Goal: Check status: Check status

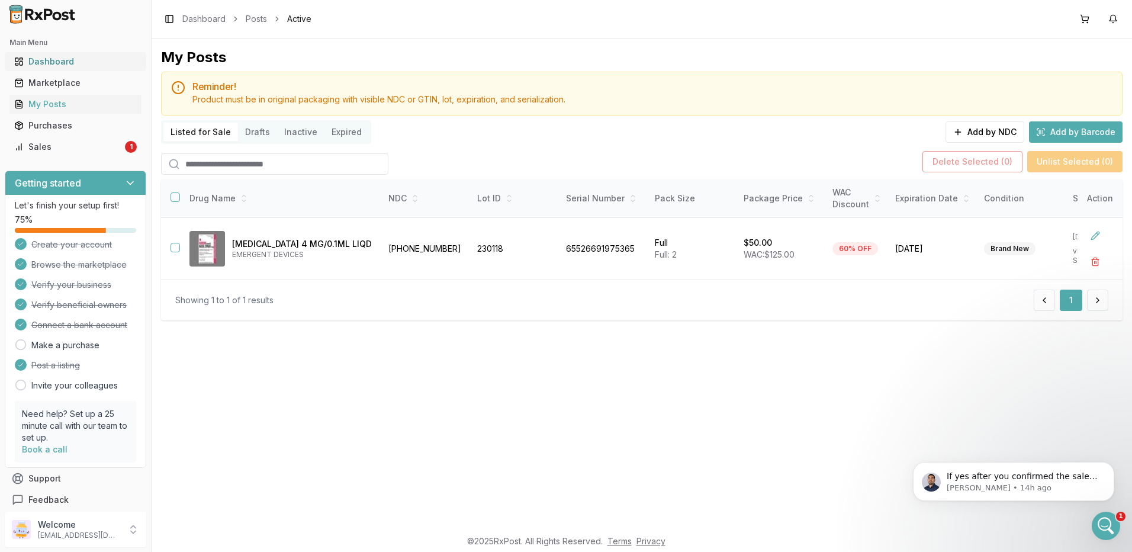
click at [62, 62] on div "Dashboard" at bounding box center [75, 62] width 123 height 12
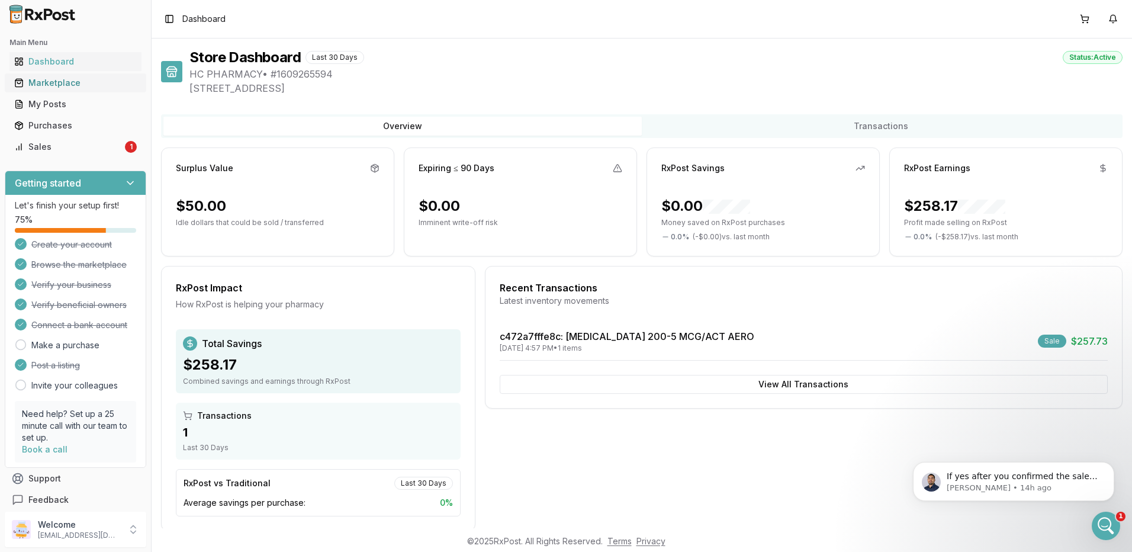
click at [59, 82] on div "Marketplace" at bounding box center [75, 83] width 123 height 12
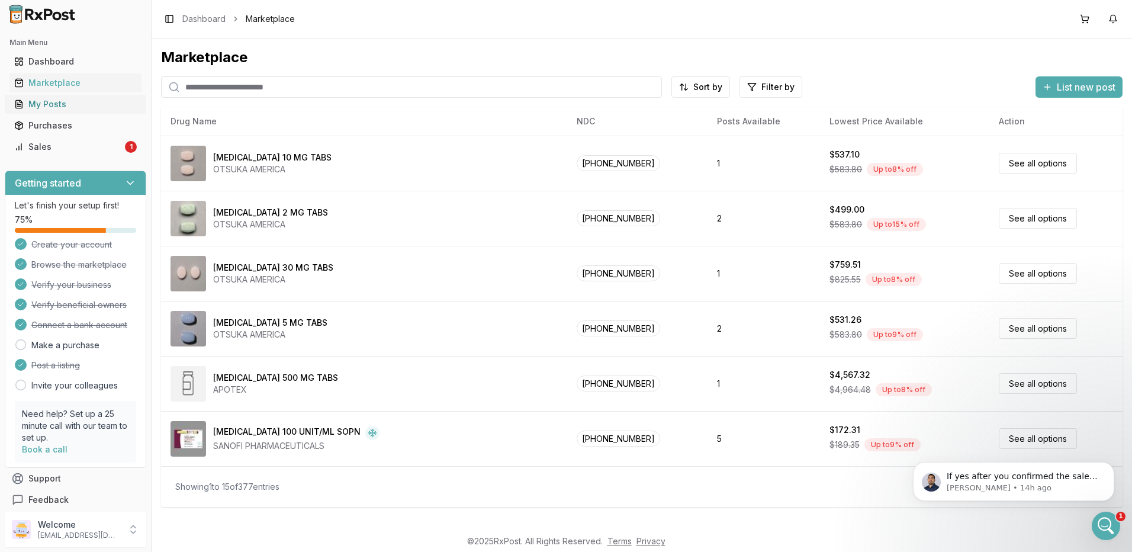
click at [70, 102] on div "My Posts" at bounding box center [75, 104] width 123 height 12
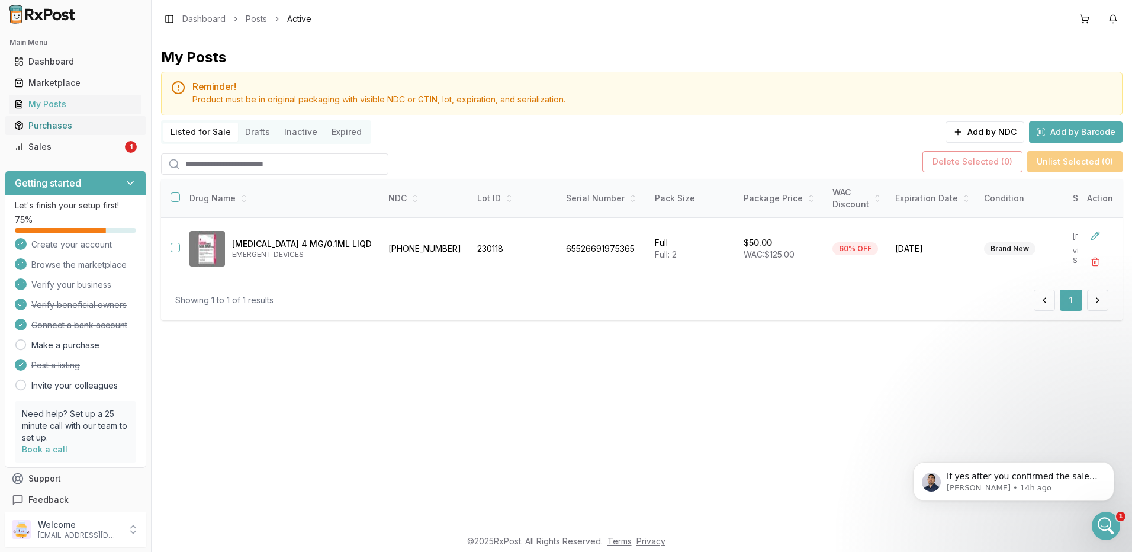
click at [66, 128] on div "Purchases" at bounding box center [75, 126] width 123 height 12
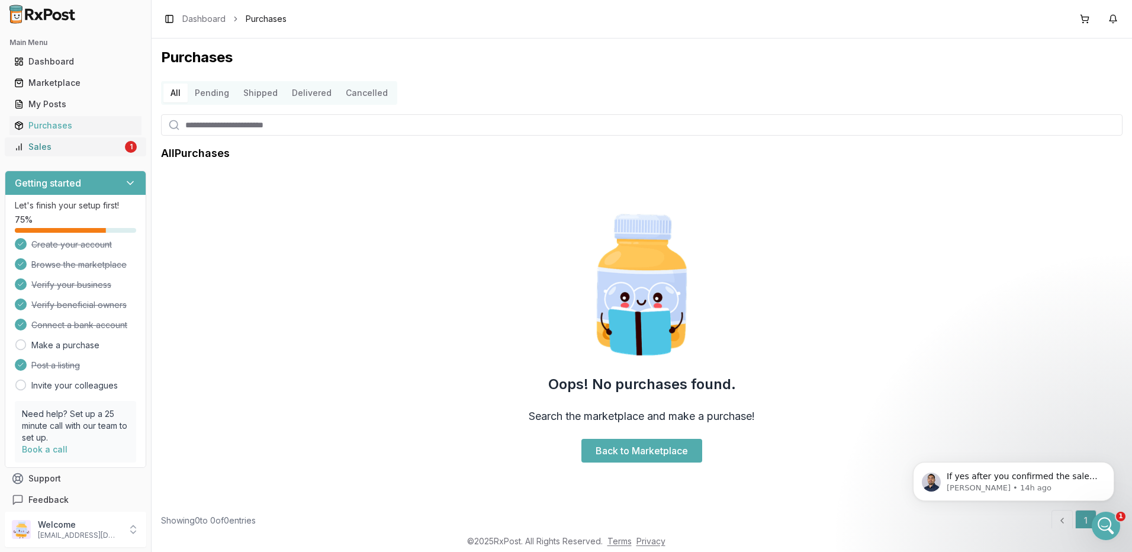
click at [49, 145] on div "Sales" at bounding box center [68, 147] width 108 height 12
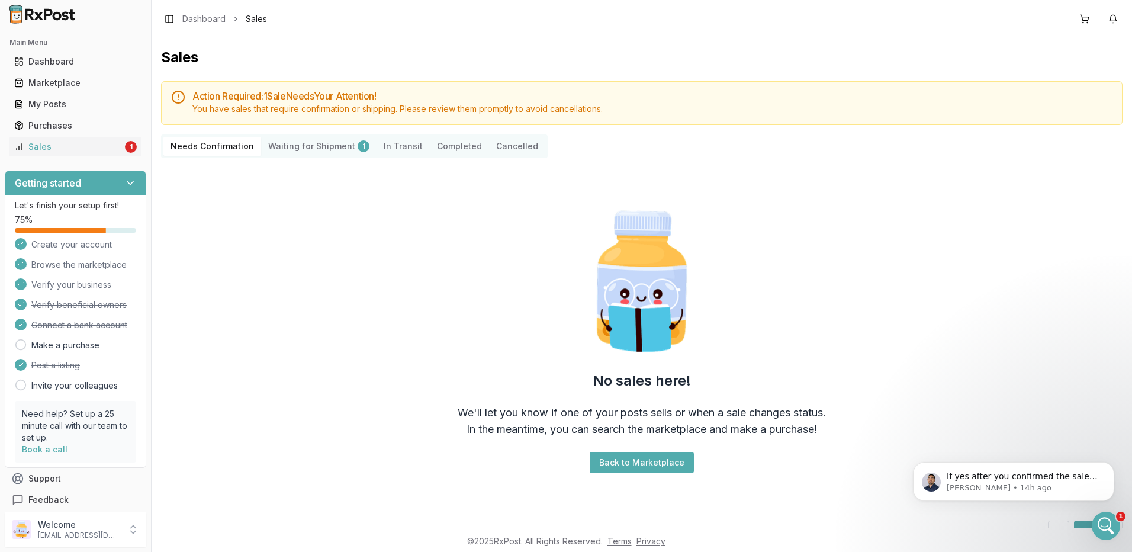
click at [305, 149] on Shipment "Waiting for Shipment 1" at bounding box center [318, 146] width 115 height 19
click at [233, 150] on Confirmation "Needs Confirmation" at bounding box center [212, 146] width 98 height 19
click at [1109, 517] on div "Open Intercom Messenger" at bounding box center [1104, 524] width 39 height 39
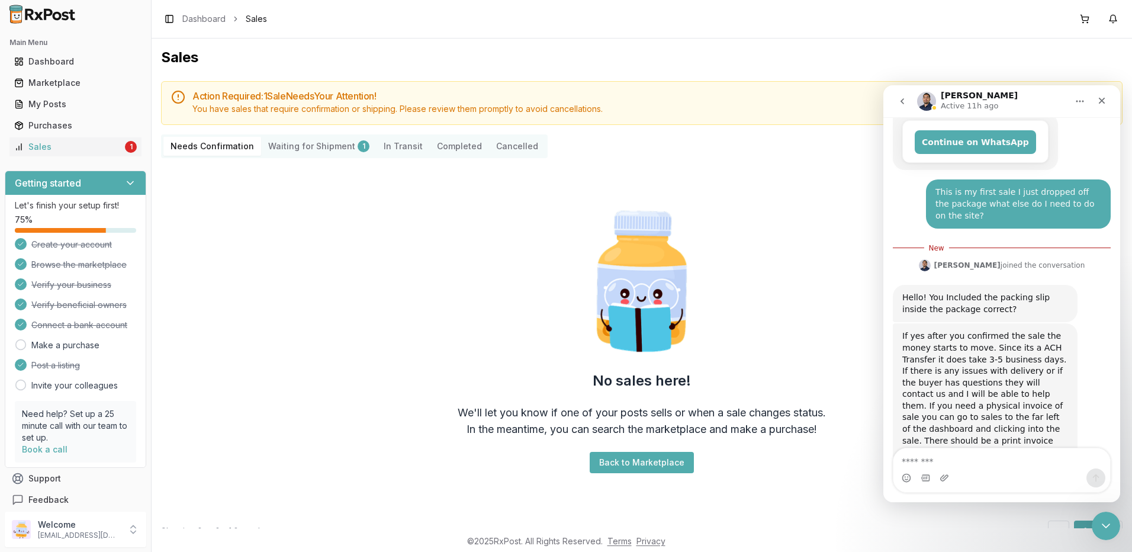
scroll to position [221, 0]
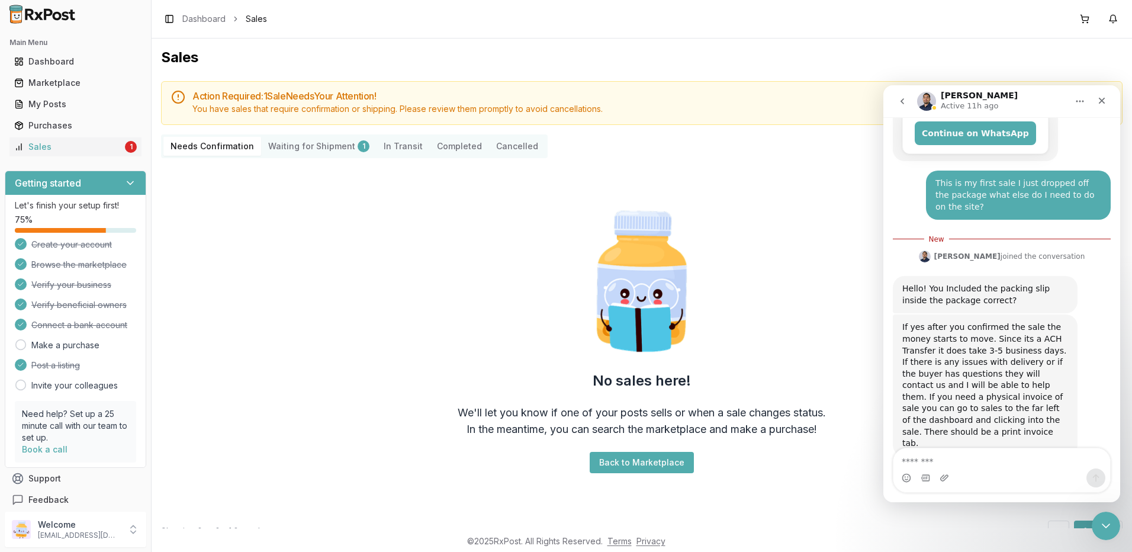
click at [302, 145] on Shipment "Waiting for Shipment 1" at bounding box center [318, 146] width 115 height 19
click at [207, 149] on Confirmation "Needs Confirmation" at bounding box center [212, 146] width 98 height 19
drag, startPoint x: 1104, startPoint y: 99, endPoint x: 1939, endPoint y: 205, distance: 841.7
click at [1104, 99] on icon "Close" at bounding box center [1102, 101] width 7 height 7
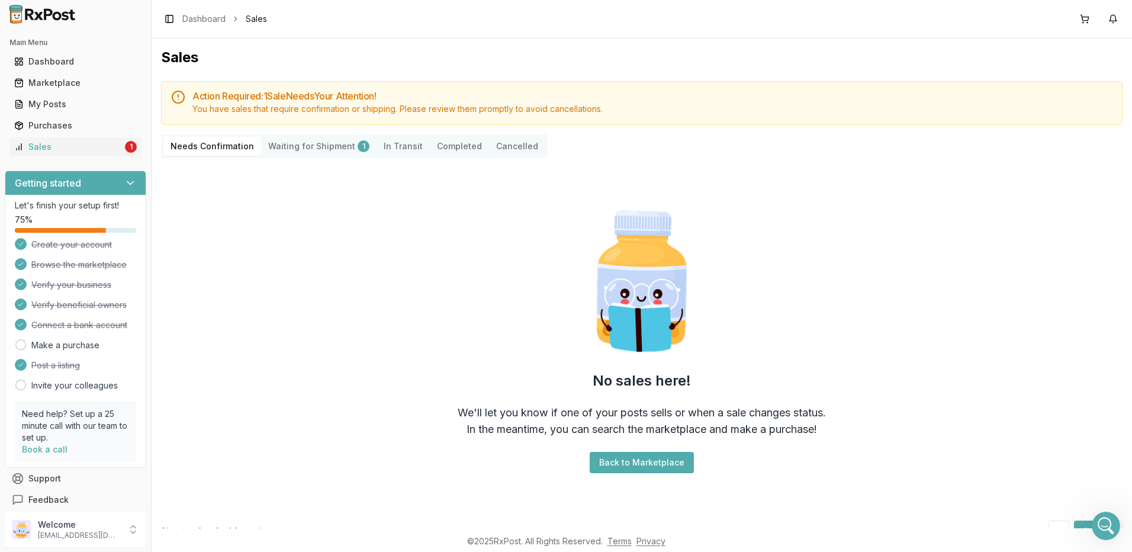
click at [284, 145] on Shipment "Waiting for Shipment 1" at bounding box center [318, 146] width 115 height 19
click at [643, 457] on button "Back to Marketplace" at bounding box center [642, 462] width 104 height 21
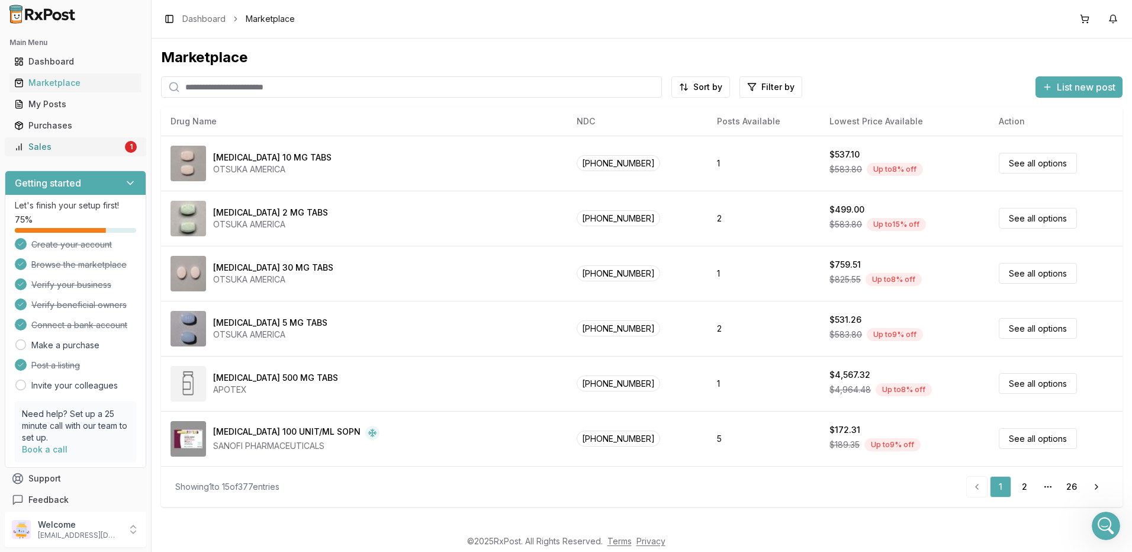
click at [49, 144] on div "Sales" at bounding box center [68, 147] width 108 height 12
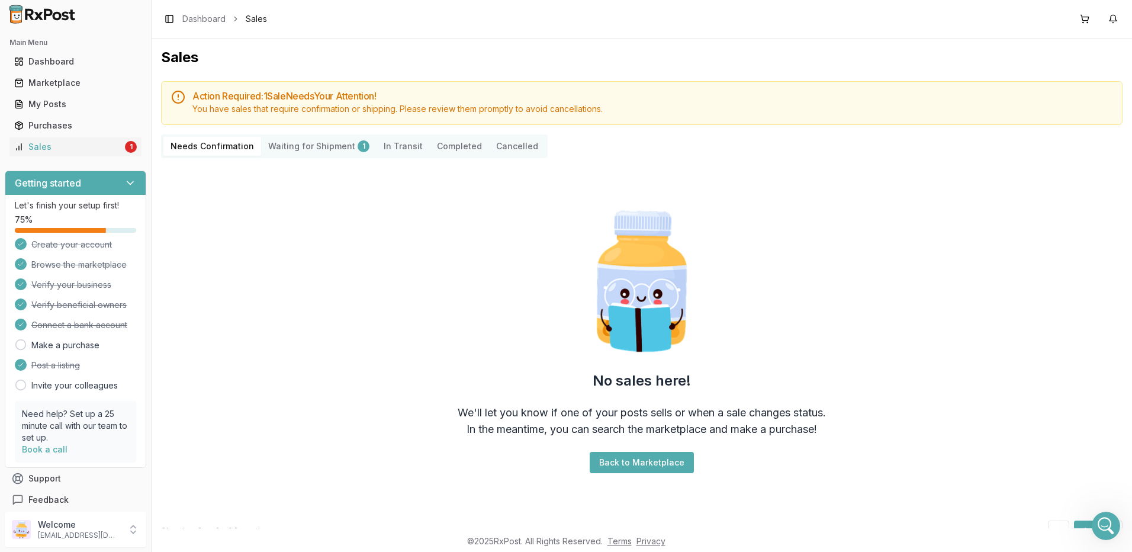
click at [306, 146] on Shipment "Waiting for Shipment 1" at bounding box center [318, 146] width 115 height 19
click at [387, 146] on Transit "In Transit" at bounding box center [403, 146] width 53 height 19
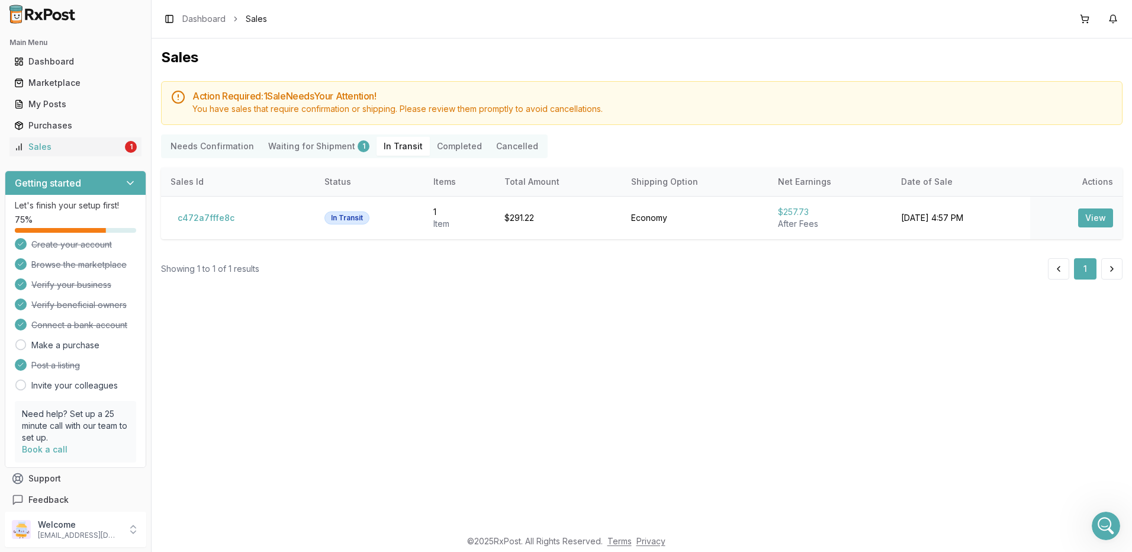
click at [316, 148] on Shipment "Waiting for Shipment 1" at bounding box center [318, 146] width 115 height 19
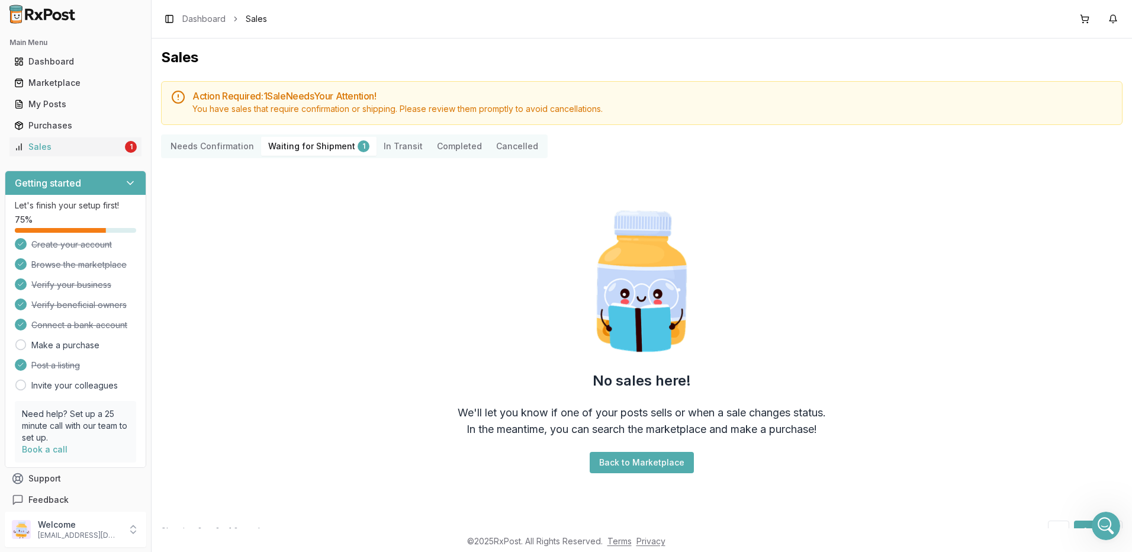
click at [634, 454] on button "Back to Marketplace" at bounding box center [642, 462] width 104 height 21
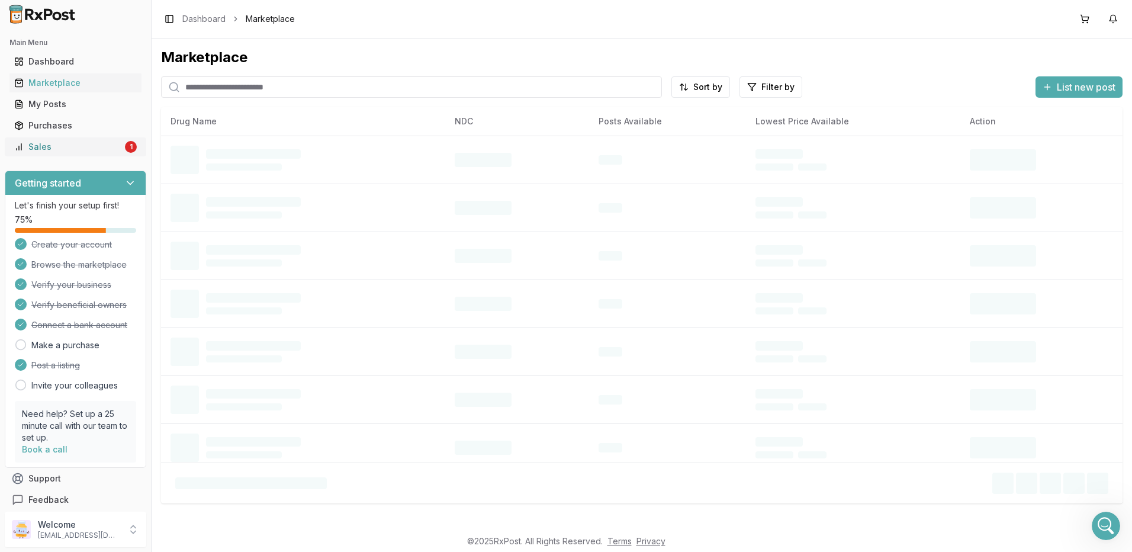
click at [49, 145] on div "Sales" at bounding box center [68, 147] width 108 height 12
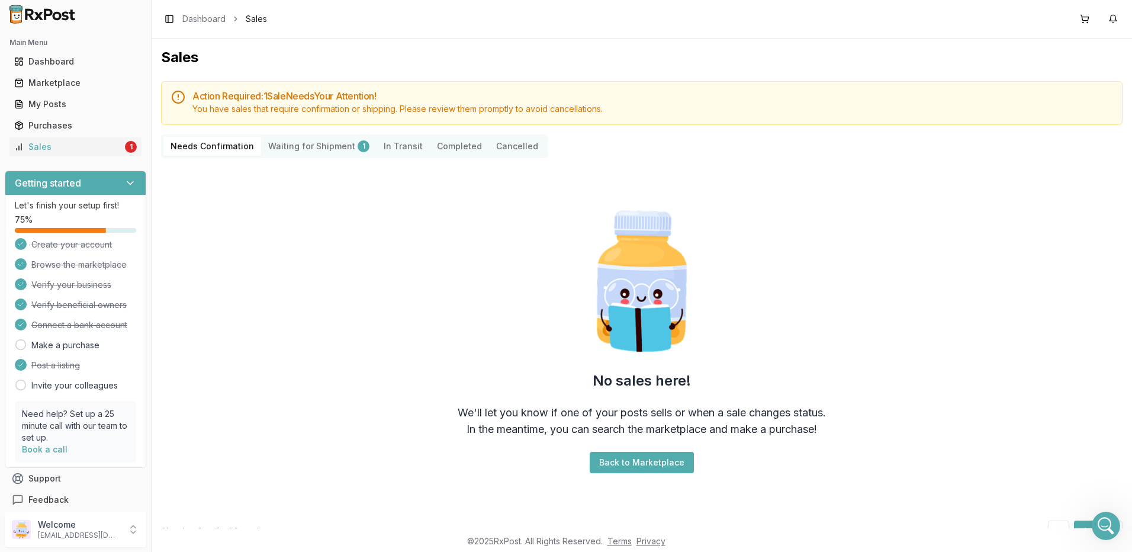
click at [389, 144] on Transit "In Transit" at bounding box center [403, 146] width 53 height 19
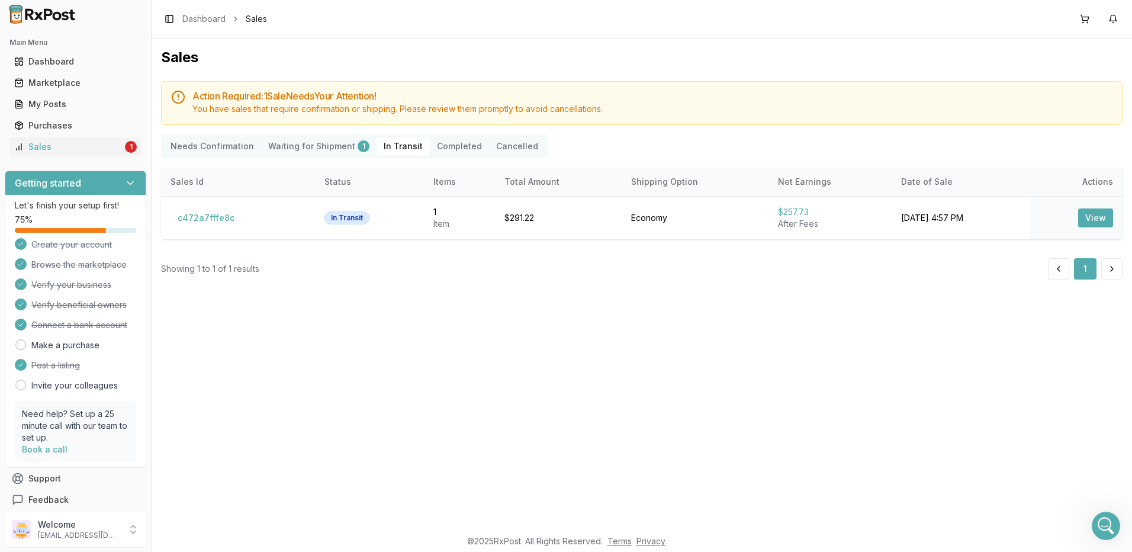
click at [453, 146] on button "Completed" at bounding box center [459, 146] width 59 height 19
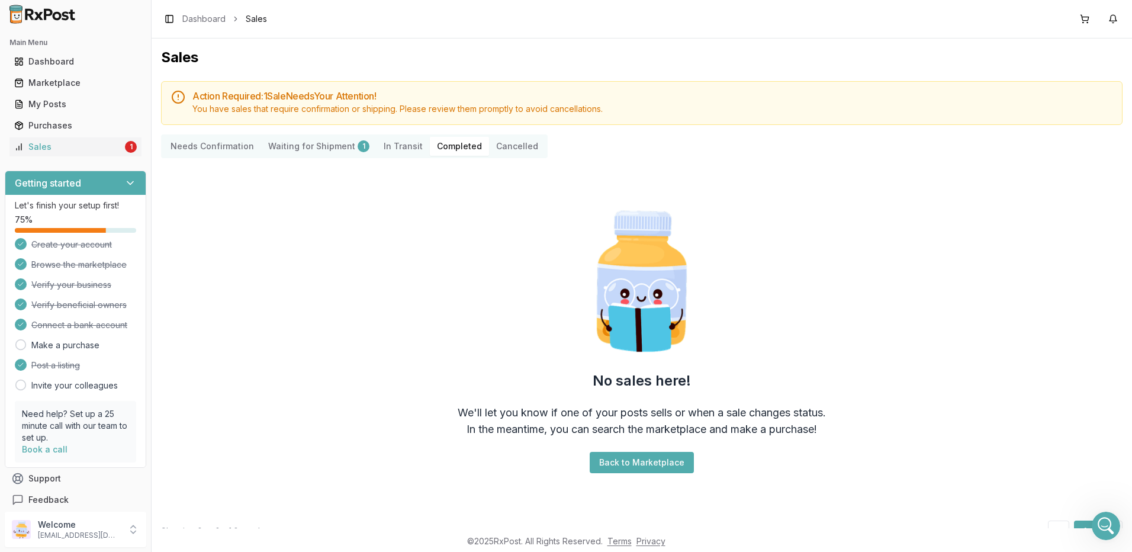
click at [394, 142] on Transit "In Transit" at bounding box center [403, 146] width 53 height 19
